Goal: Task Accomplishment & Management: Manage account settings

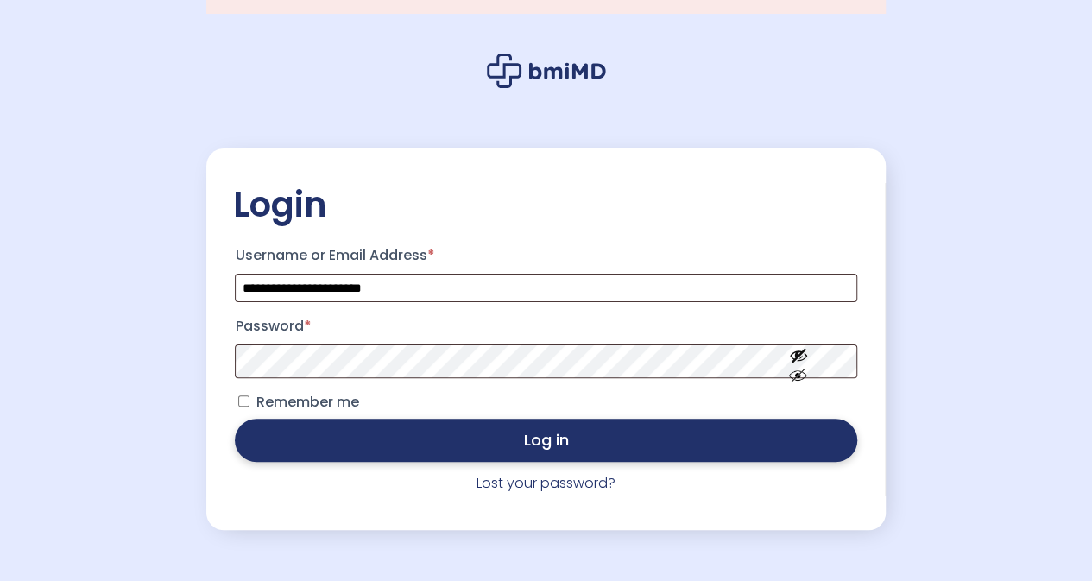
scroll to position [86, 0]
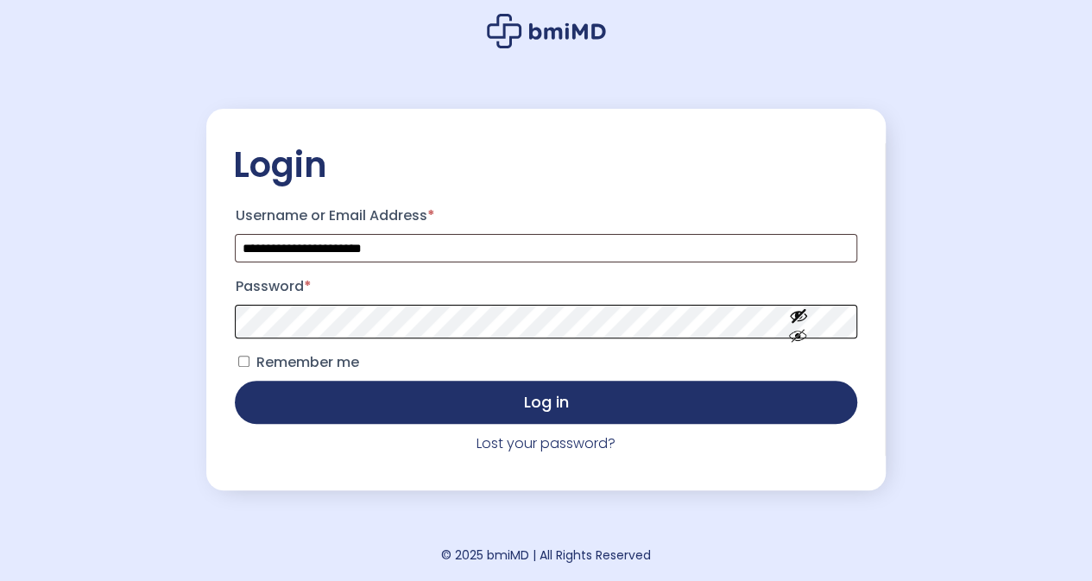
click at [235, 381] on button "Log in" at bounding box center [545, 402] width 621 height 43
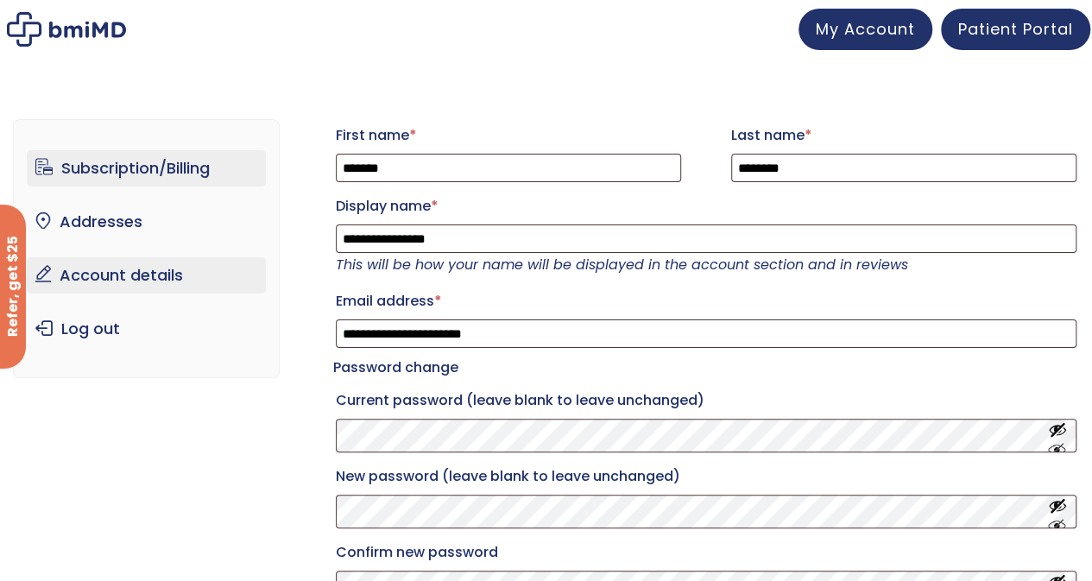
click at [104, 182] on link "Subscription/Billing" at bounding box center [146, 168] width 239 height 36
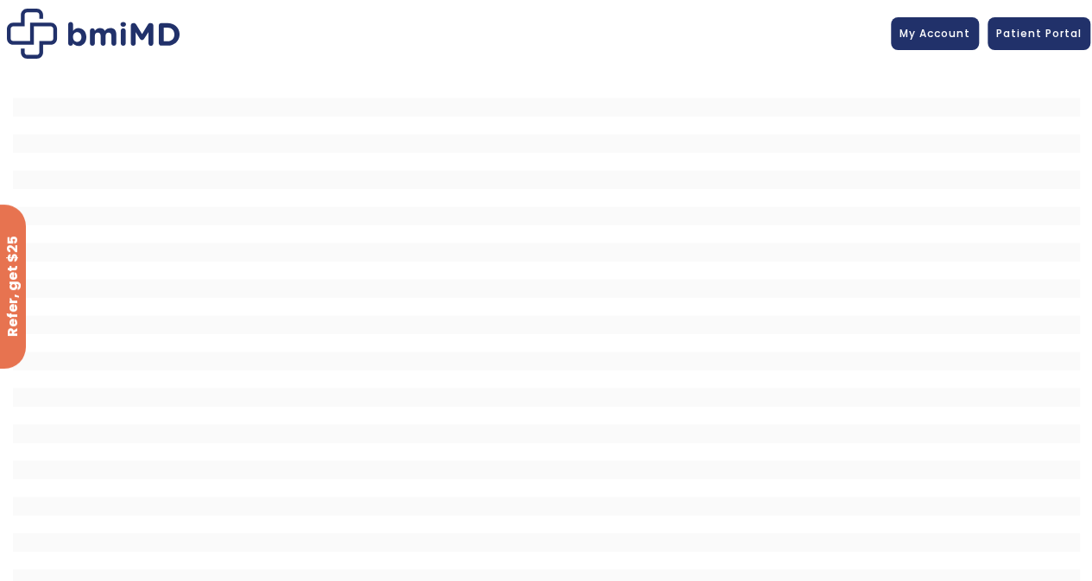
scroll to position [17, 0]
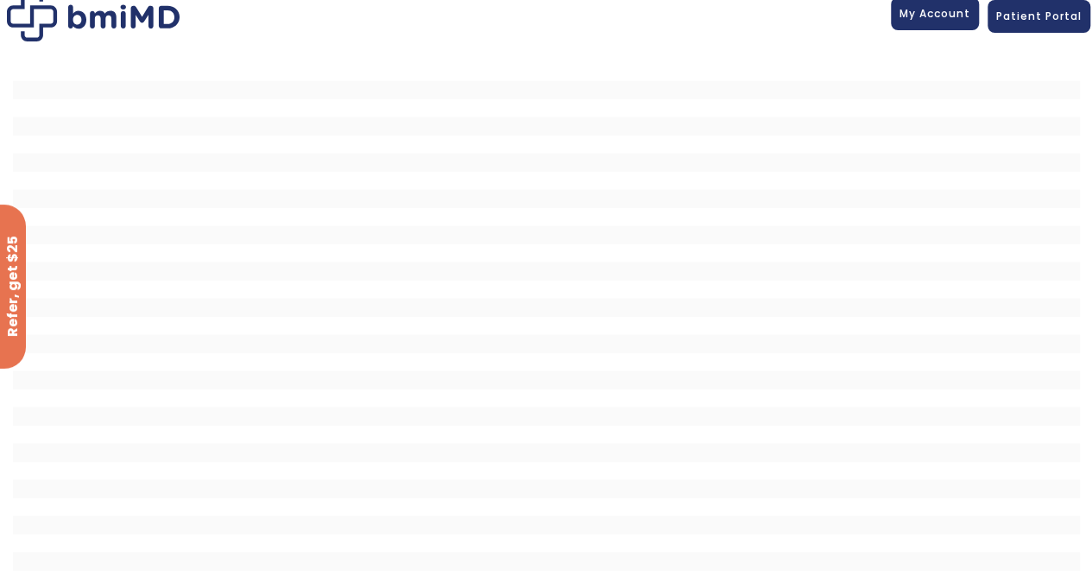
click at [937, 19] on span "My Account" at bounding box center [934, 13] width 71 height 15
click at [920, 18] on span "My Account" at bounding box center [934, 13] width 71 height 15
